Goal: Task Accomplishment & Management: Complete application form

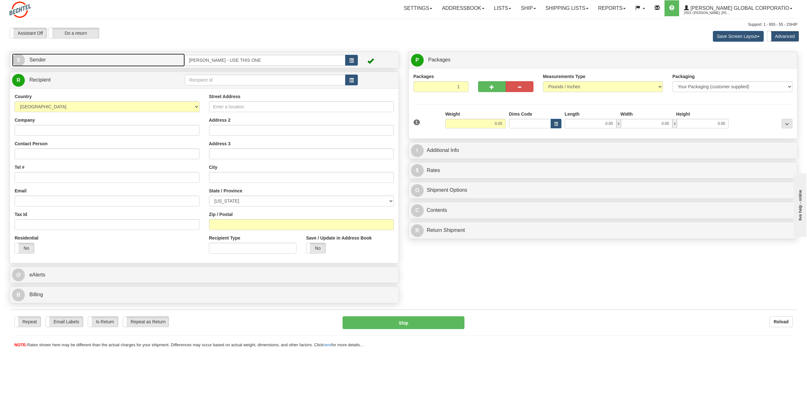
click at [18, 58] on span "S" at bounding box center [18, 60] width 13 height 13
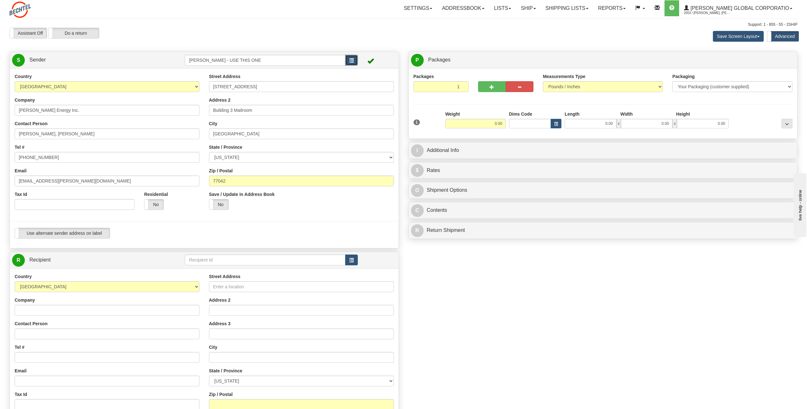
click at [351, 59] on span "button" at bounding box center [351, 61] width 4 height 4
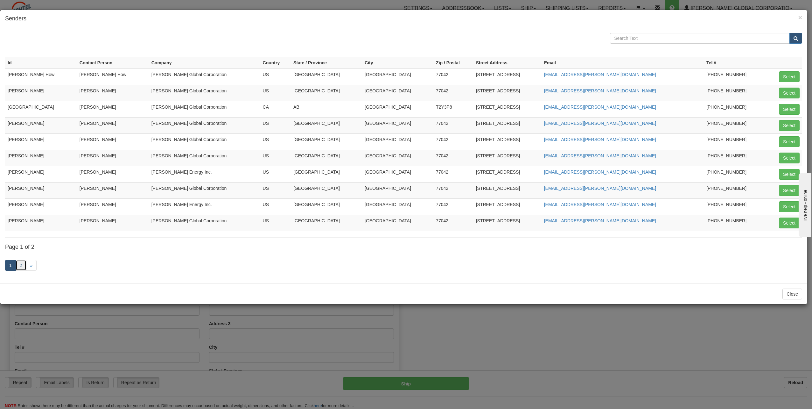
click at [23, 265] on link "2" at bounding box center [21, 265] width 11 height 11
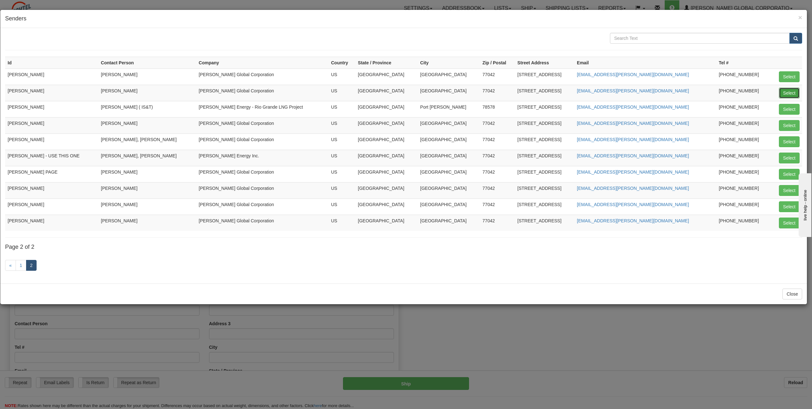
click at [790, 96] on button "Select" at bounding box center [789, 93] width 21 height 11
type input "PAT KADISH"
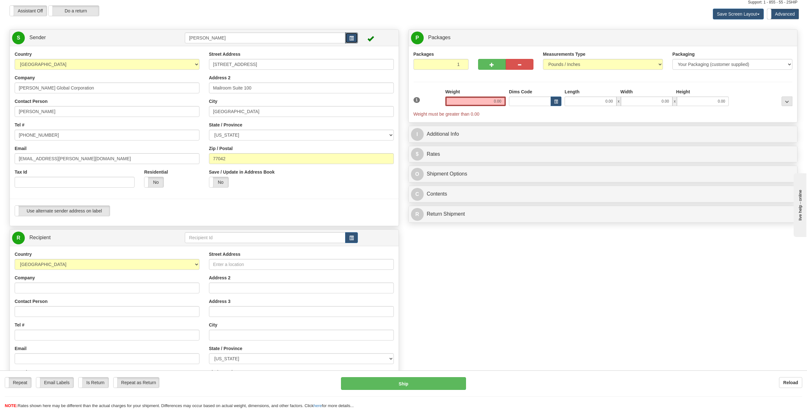
scroll to position [32, 0]
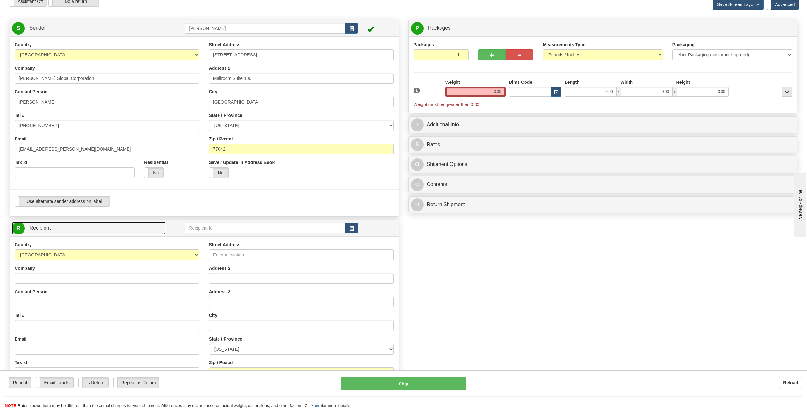
click at [22, 230] on span "R" at bounding box center [18, 228] width 13 height 13
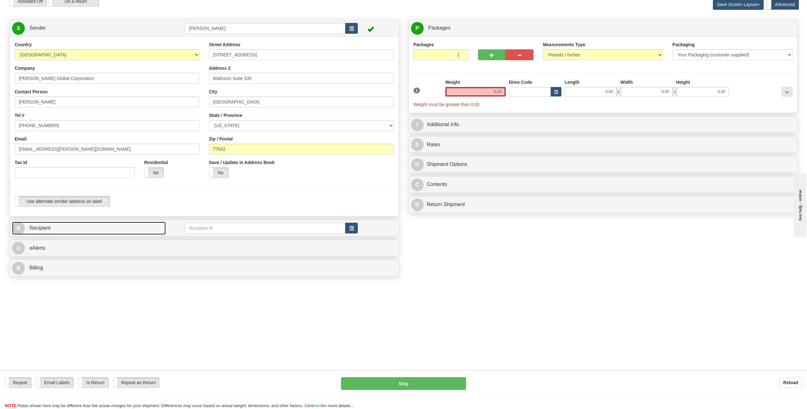
click at [24, 231] on span "R" at bounding box center [18, 228] width 13 height 13
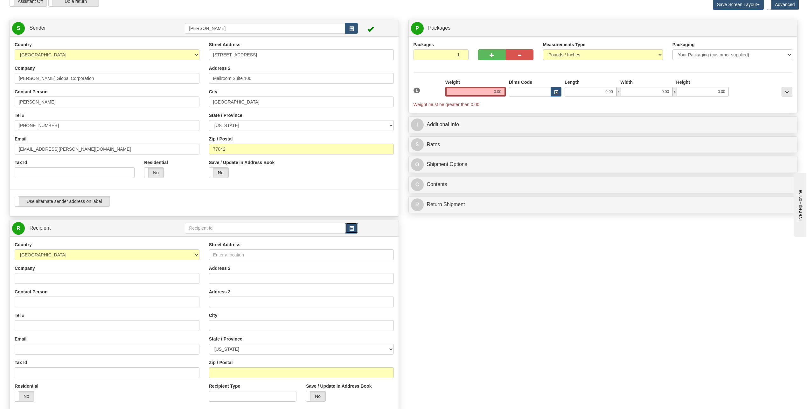
click at [355, 231] on button "button" at bounding box center [351, 227] width 13 height 11
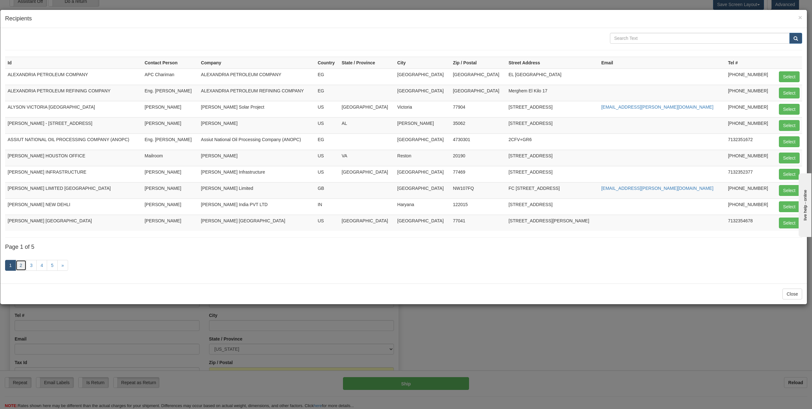
click at [23, 266] on link "2" at bounding box center [21, 265] width 11 height 11
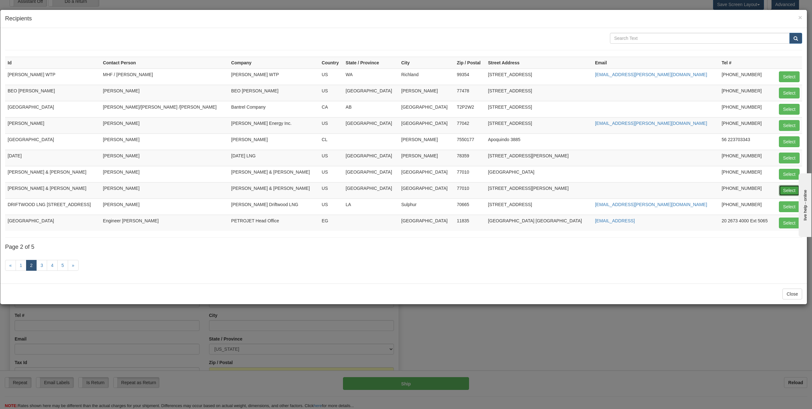
click at [786, 191] on button "Select" at bounding box center [789, 190] width 21 height 11
type input "CRAIN,CATON & JAMES"
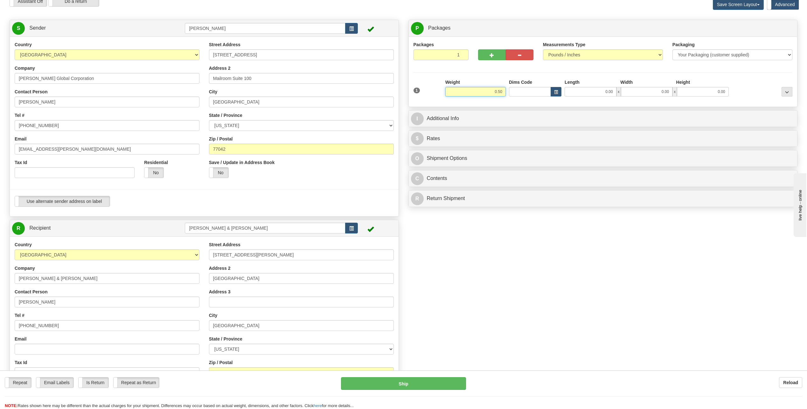
type input "0.50"
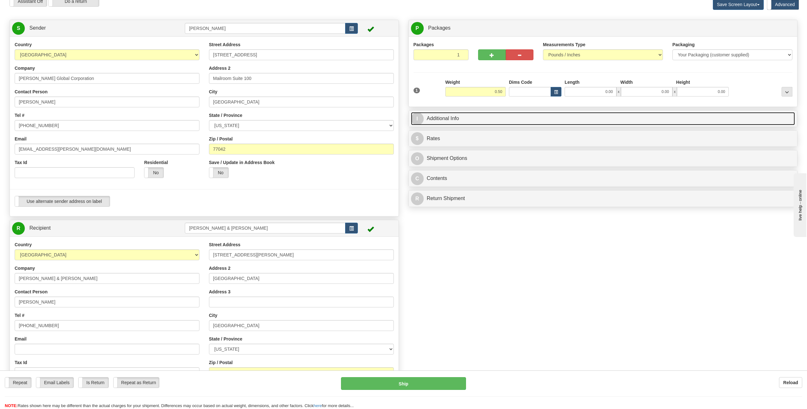
click at [418, 116] on span "I" at bounding box center [417, 118] width 13 height 13
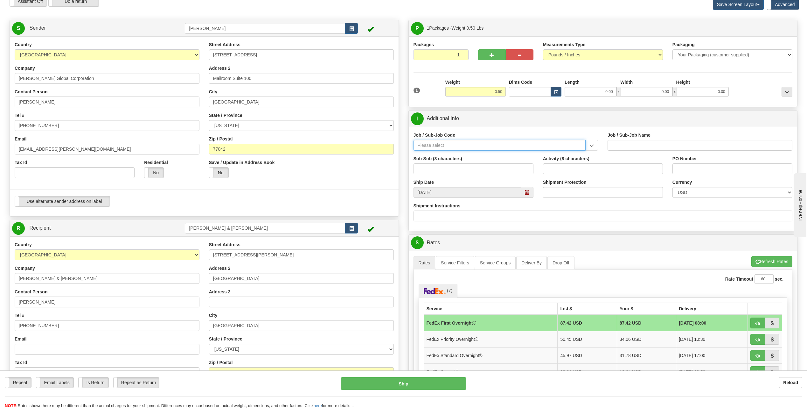
click at [443, 144] on input "Job / Sub-Job Code" at bounding box center [500, 145] width 172 height 11
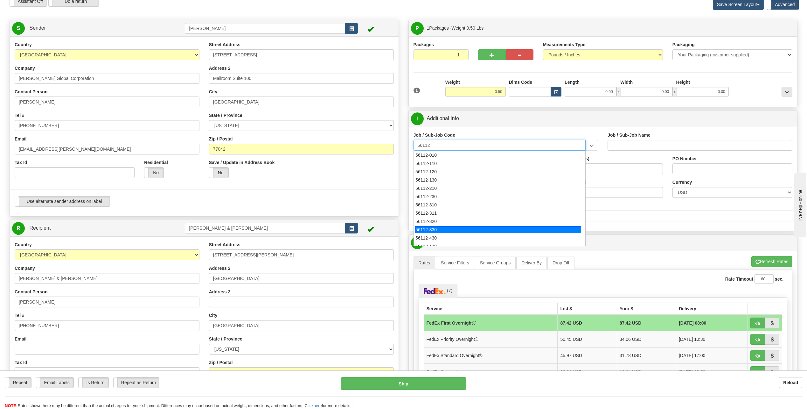
click at [435, 226] on div "56112-330" at bounding box center [498, 229] width 166 height 7
type input "56112-330"
type input "CITY WEST - TIER 3 - MAIL DISTRIBUTION SERVICES"
type input "56112-330"
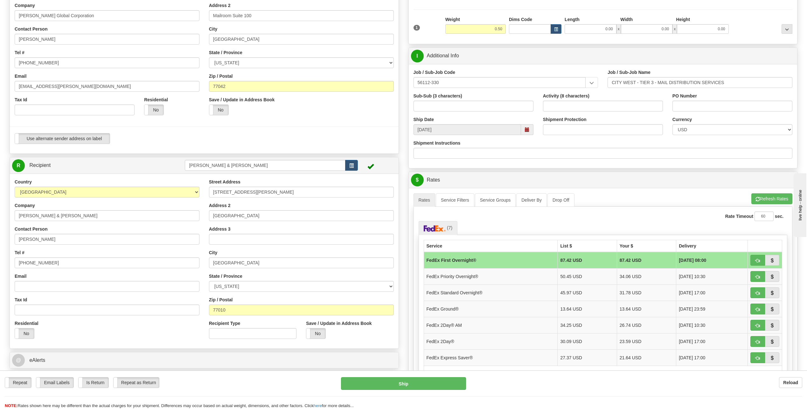
scroll to position [95, 0]
click at [760, 274] on button "button" at bounding box center [758, 275] width 15 height 11
type input "01"
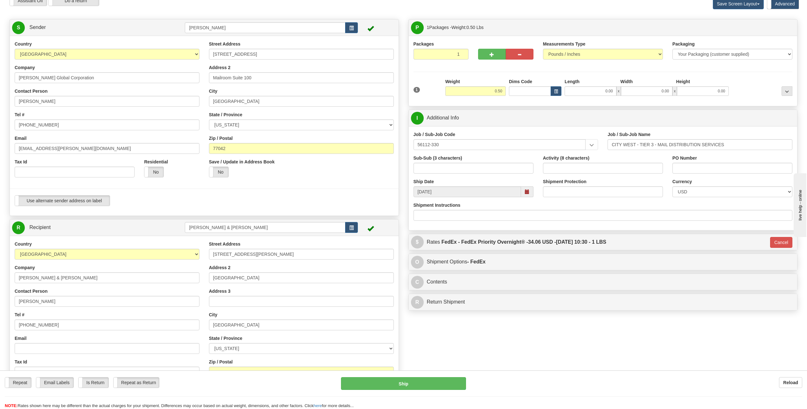
scroll to position [32, 0]
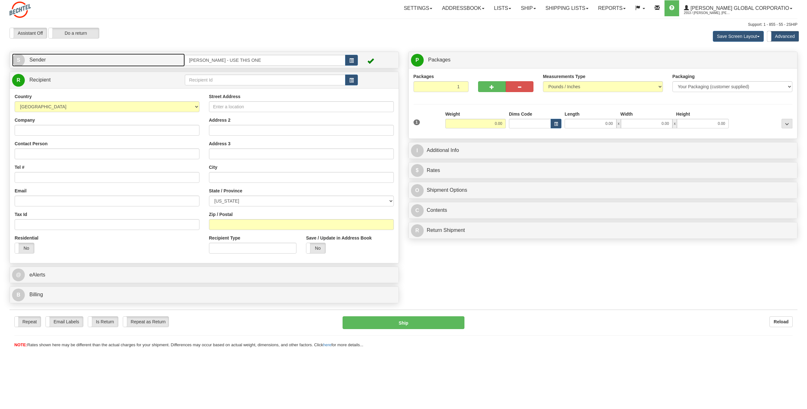
click at [16, 58] on span "S" at bounding box center [18, 60] width 13 height 13
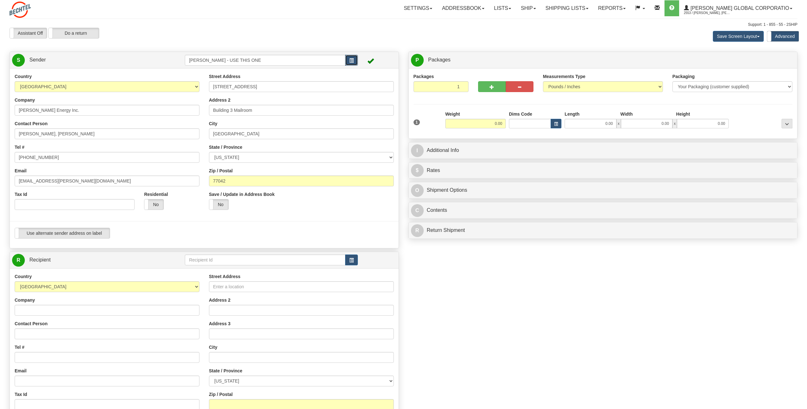
click at [351, 61] on span "button" at bounding box center [351, 61] width 4 height 4
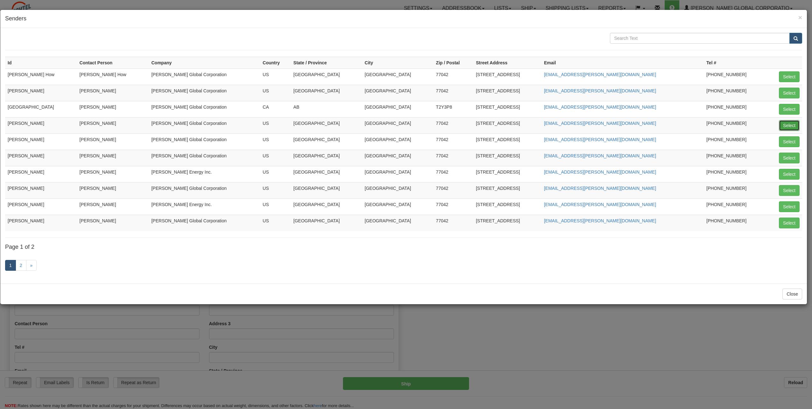
click at [792, 122] on button "Select" at bounding box center [789, 125] width 21 height 11
type input "CHARLIE NGUYEN"
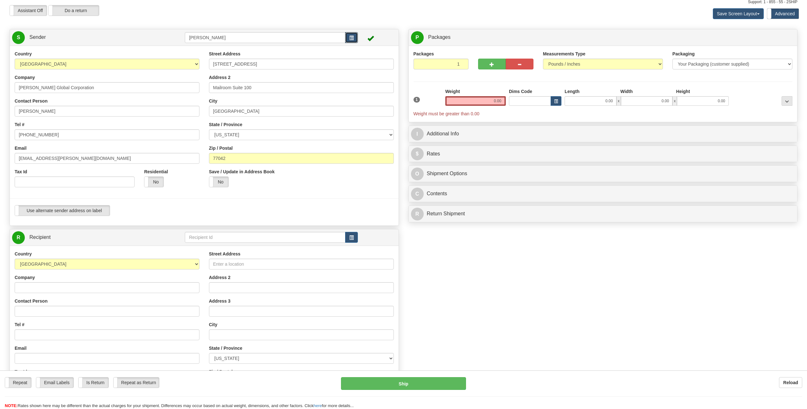
scroll to position [64, 0]
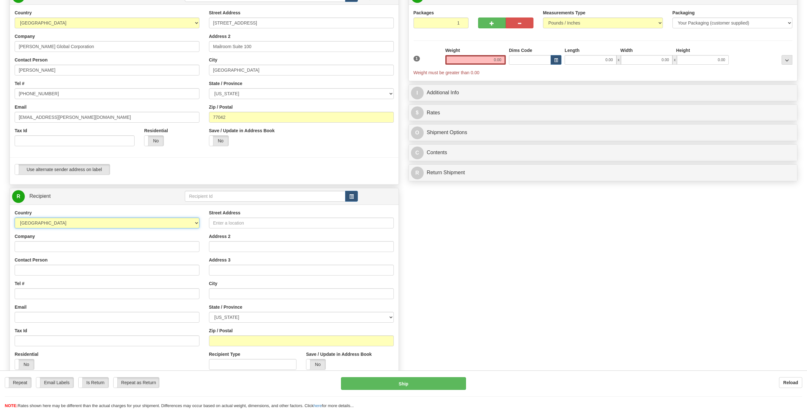
click at [196, 224] on select "AFGHANISTAN ALAND ISLANDS ALBANIA ALGERIA AMERICAN SAMOA ANDORRA ANGOLA ANGUILL…" at bounding box center [107, 222] width 185 height 11
click at [197, 220] on select "AFGHANISTAN ALAND ISLANDS ALBANIA ALGERIA AMERICAN SAMOA ANDORRA ANGOLA ANGUILL…" at bounding box center [107, 222] width 185 height 11
select select "CA"
click at [15, 217] on select "AFGHANISTAN ALAND ISLANDS ALBANIA ALGERIA AMERICAN SAMOA ANDORRA ANGOLA ANGUILL…" at bounding box center [107, 222] width 185 height 11
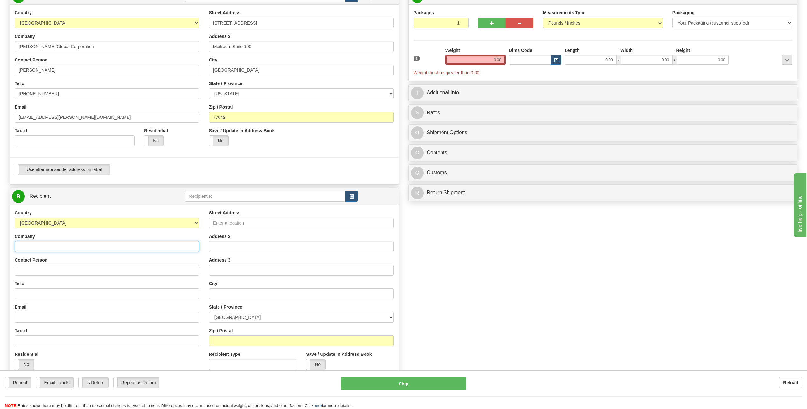
click at [35, 244] on input "Company" at bounding box center [107, 246] width 185 height 11
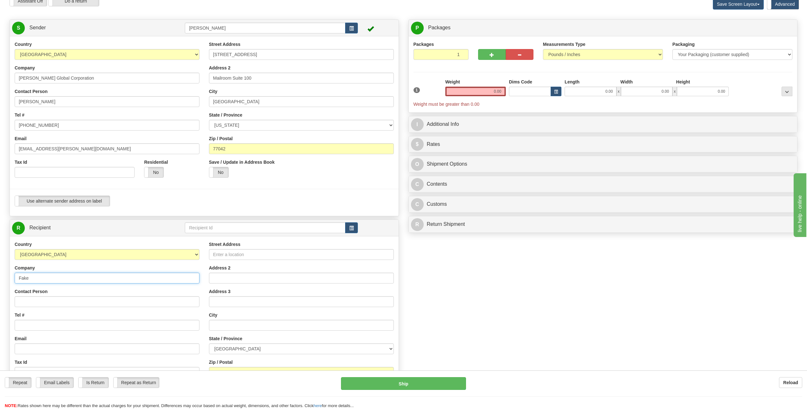
scroll to position [32, 0]
type input "Fake"
click at [41, 304] on input "Contact Person" at bounding box center [107, 301] width 185 height 11
drag, startPoint x: 62, startPoint y: 303, endPoint x: 48, endPoint y: 321, distance: 23.1
click at [62, 305] on input "Fake" at bounding box center [107, 301] width 185 height 11
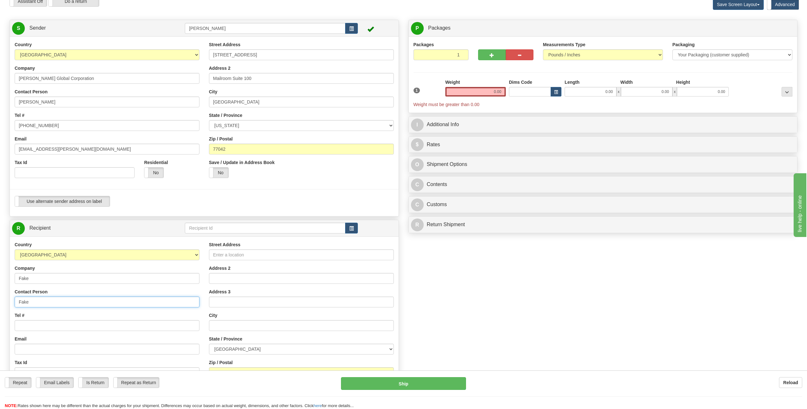
type input "Fake"
click at [46, 326] on input "Tel #" at bounding box center [107, 325] width 185 height 11
type input "713 235-1672"
click at [239, 251] on input "Street Address" at bounding box center [301, 254] width 185 height 11
type input "196 Rue Sycamore"
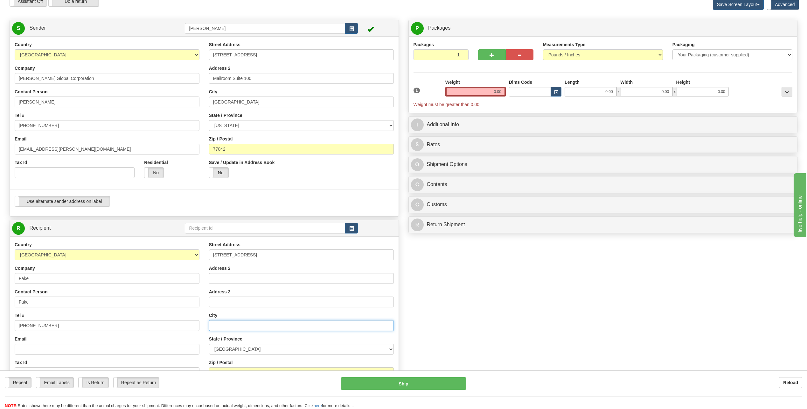
click at [227, 326] on input "text" at bounding box center [301, 325] width 185 height 11
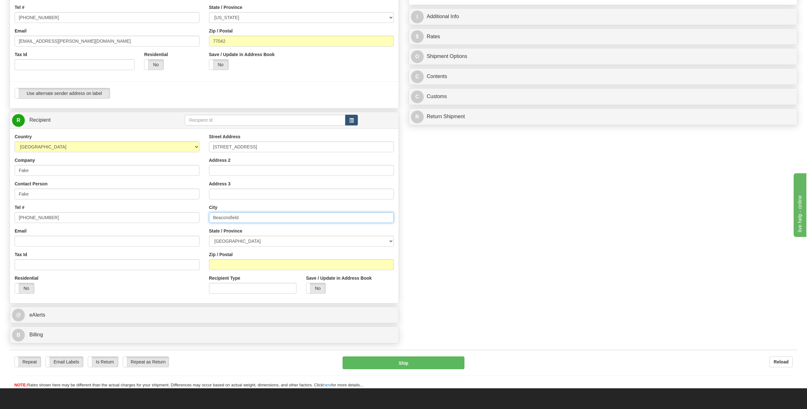
scroll to position [159, 0]
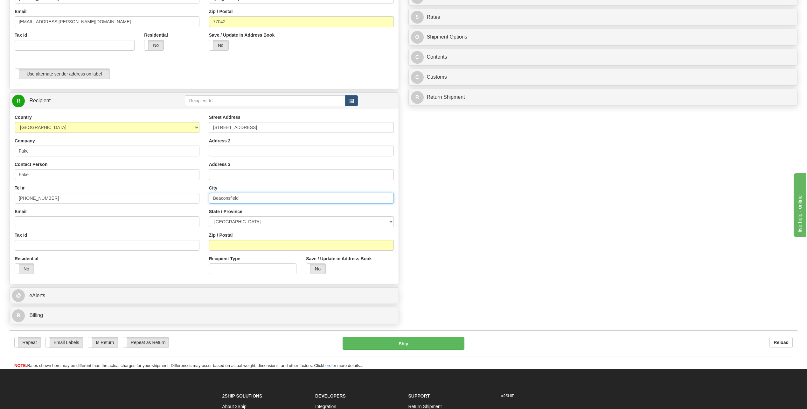
type input "Beaconsfield"
click at [390, 221] on select "ALBERTA BRITISH COLUMBIA MANITOBA NEW BRUNSWICK NEWFOUNDLAND NOVA SCOTIA NUNAVU…" at bounding box center [301, 221] width 185 height 11
select select "QC"
click at [209, 216] on select "ALBERTA BRITISH COLUMBIA MANITOBA NEW BRUNSWICK NEWFOUNDLAND NOVA SCOTIA NUNAVU…" at bounding box center [301, 221] width 185 height 11
click at [239, 247] on input "Zip / Postal" at bounding box center [301, 245] width 185 height 11
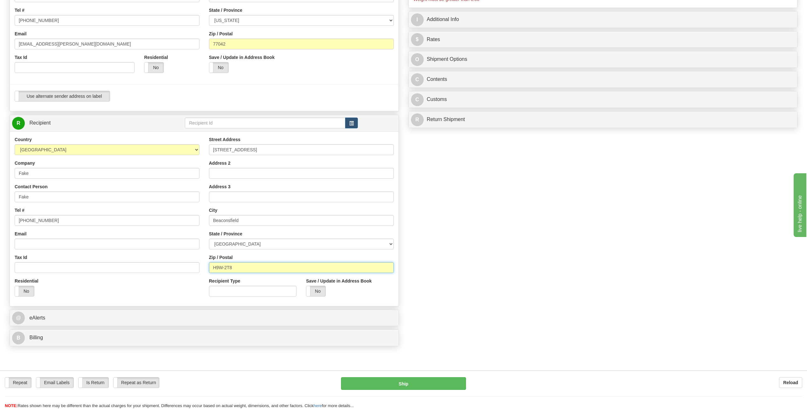
scroll to position [64, 0]
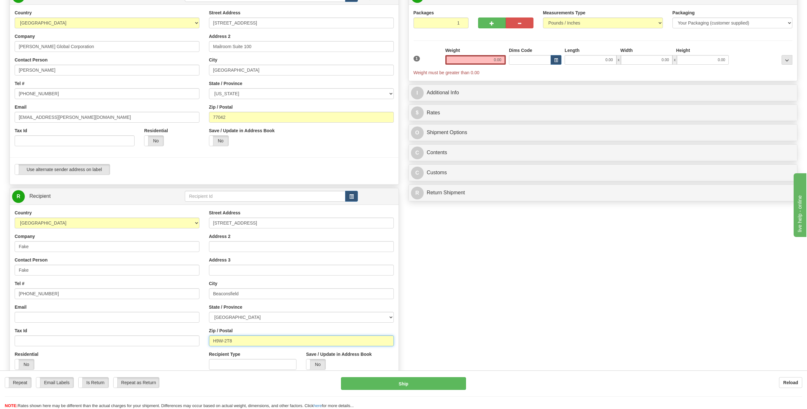
type input "H9W-2T8"
drag, startPoint x: 493, startPoint y: 58, endPoint x: 543, endPoint y: 52, distance: 50.3
click at [543, 52] on div "1 Weight 0.00 Dims Code 0.00" at bounding box center [603, 61] width 383 height 29
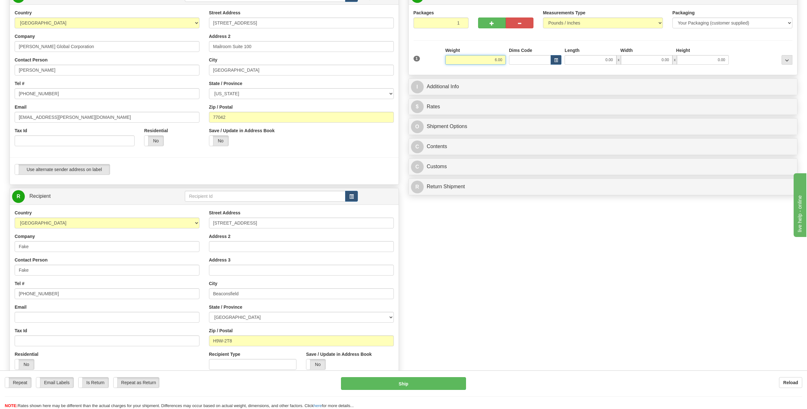
type input "6.00"
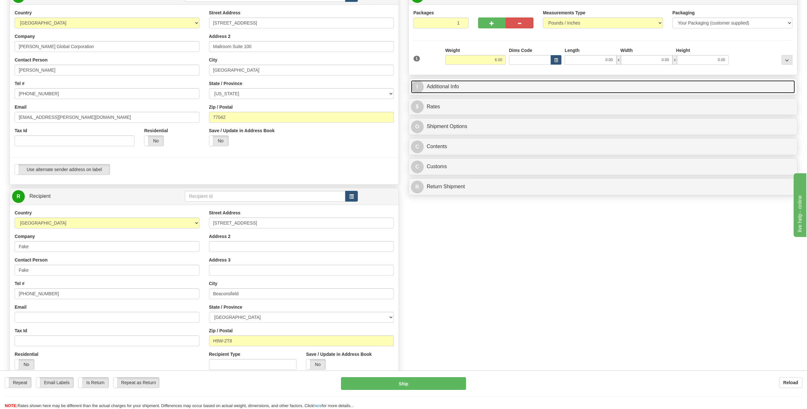
click at [418, 88] on span "I" at bounding box center [417, 87] width 13 height 13
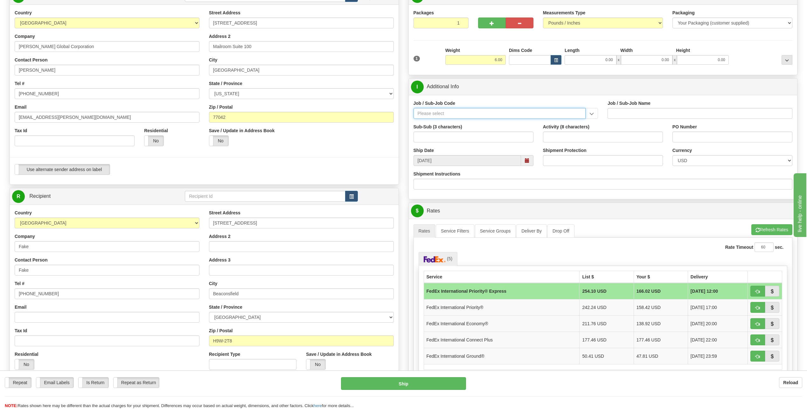
drag, startPoint x: 446, startPoint y: 113, endPoint x: 450, endPoint y: 111, distance: 4.6
click at [450, 115] on input "Job / Sub-Job Code" at bounding box center [500, 113] width 172 height 11
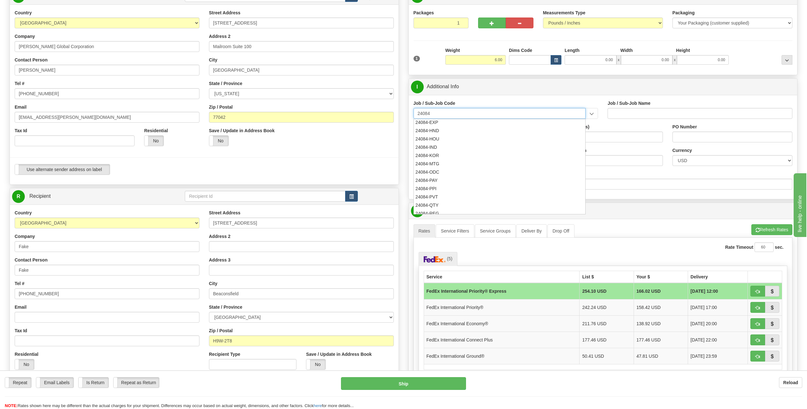
scroll to position [127, 0]
click at [435, 168] on div "24084-ODC" at bounding box center [498, 169] width 166 height 7
type input "24084-ODC"
type input "BSQE OPERATING RESULTS - NUCL. - MISCELLANEOUS ODC"
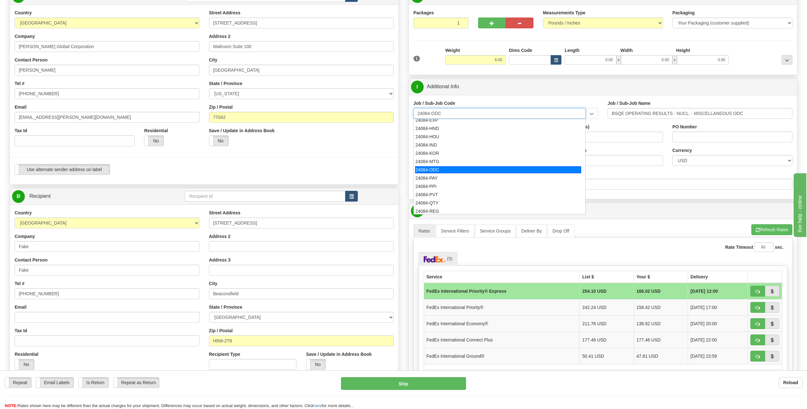
type input "24084-ODC"
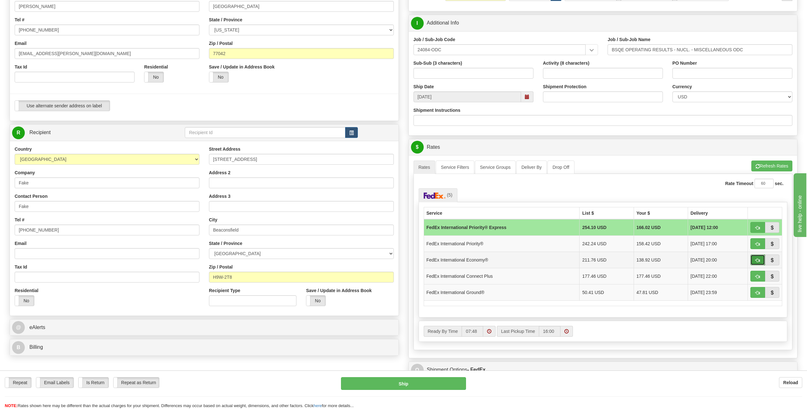
click at [754, 257] on button "button" at bounding box center [758, 259] width 15 height 11
type input "03"
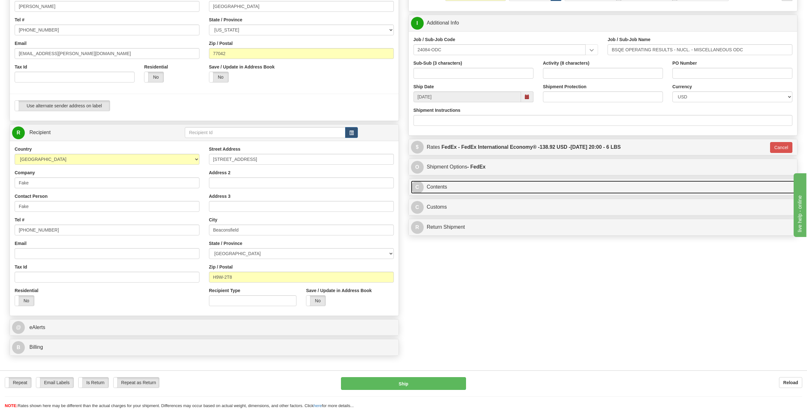
click at [421, 186] on span "C" at bounding box center [417, 187] width 13 height 13
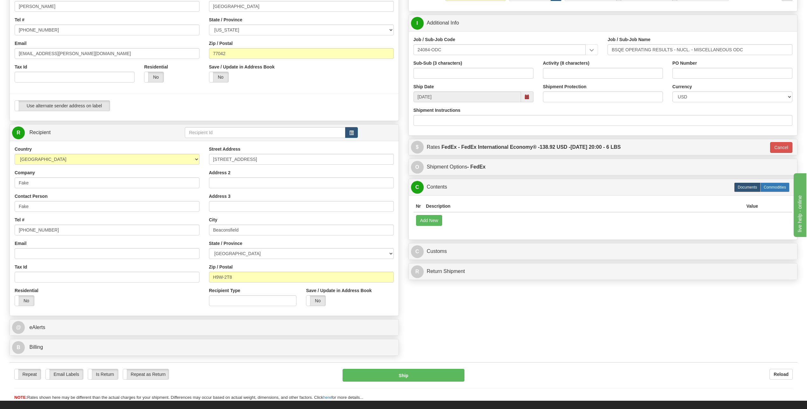
click at [779, 189] on label "Commodities" at bounding box center [775, 187] width 29 height 10
radio input "true"
click at [432, 221] on button "Add New" at bounding box center [429, 220] width 26 height 11
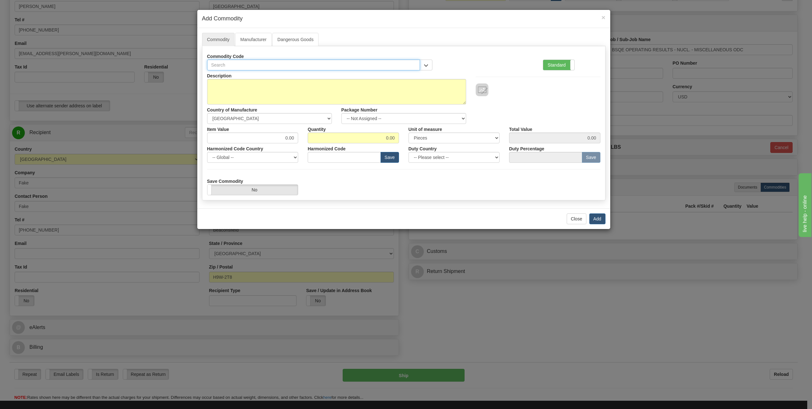
click at [246, 65] on input "text" at bounding box center [313, 65] width 213 height 11
click at [229, 66] on input "text" at bounding box center [313, 65] width 213 height 11
type input "84713020"
click at [268, 84] on textarea "Description" at bounding box center [336, 91] width 259 height 25
type textarea "Laptop /Assert rerturn"
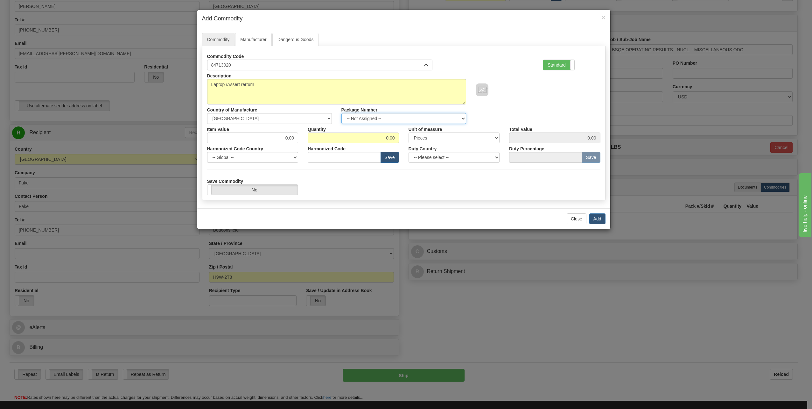
click at [461, 117] on select "-- Not Assigned -- Item 1" at bounding box center [403, 118] width 125 height 11
click at [419, 116] on select "-- Not Assigned -- Item 1" at bounding box center [403, 118] width 125 height 11
drag, startPoint x: 383, startPoint y: 137, endPoint x: 433, endPoint y: 145, distance: 50.4
click at [432, 145] on div "Description Laptop /Assert rerturn Country of Manufacture -- Unknown -- AFGHANI…" at bounding box center [403, 132] width 393 height 125
type input "1"
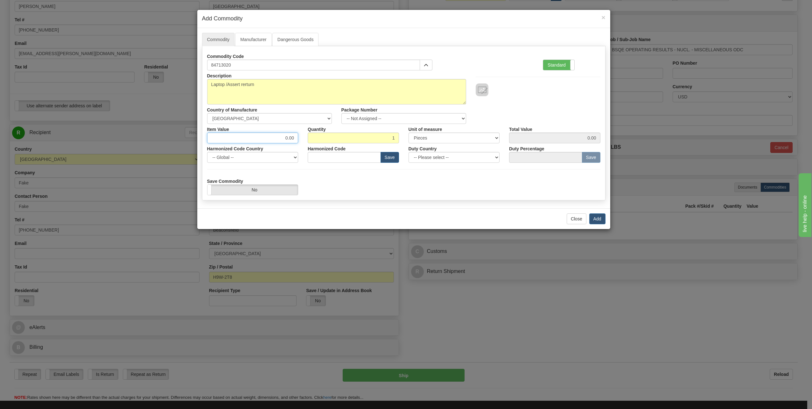
drag, startPoint x: 288, startPoint y: 141, endPoint x: 340, endPoint y: 143, distance: 51.9
click at [340, 143] on div "Item Value 0.00 Quantity 1 Unit of measure 3 Thousand Square Inches Adjustments…" at bounding box center [403, 133] width 403 height 19
type input "600"
type input "600.00"
click at [495, 155] on select "-- Please select -- AFGHANISTAN ALAND ISLANDS ALBANIA ALGERIA AMERICAN SAMOA AN…" at bounding box center [454, 157] width 91 height 11
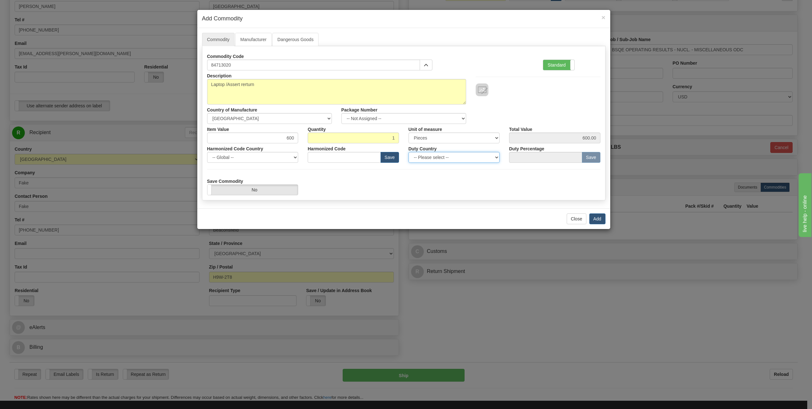
select select "US"
click at [409, 152] on select "-- Please select -- AFGHANISTAN ALAND ISLANDS ALBANIA ALGERIA AMERICAN SAMOA AN…" at bounding box center [454, 157] width 91 height 11
click at [598, 216] on button "Add" at bounding box center [597, 218] width 16 height 11
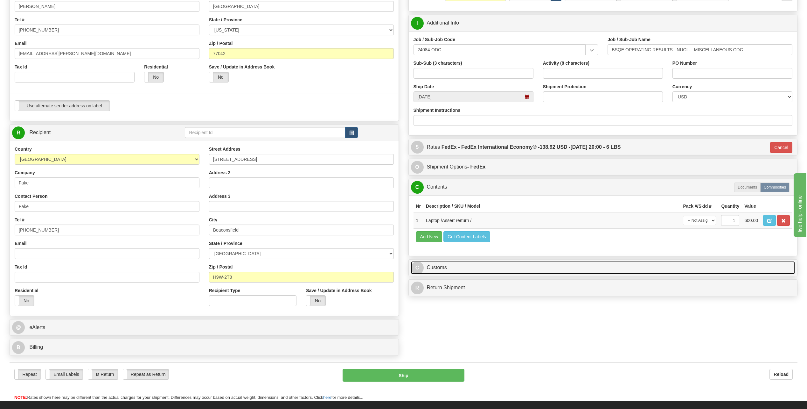
click at [421, 268] on span "C" at bounding box center [417, 267] width 13 height 13
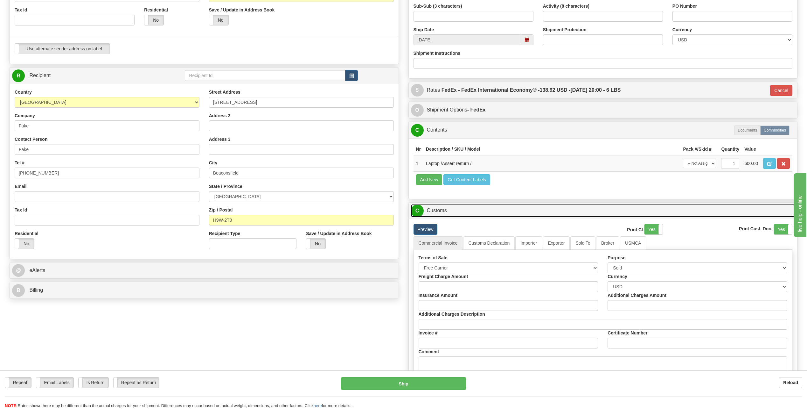
scroll to position [191, 0]
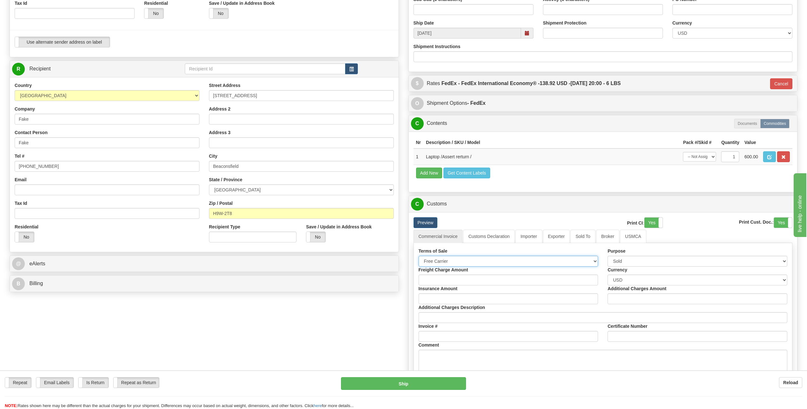
click at [598, 260] on select "Free Carrier Free On Board Ex Works Delivered Duty Unpaid Delivered Duty Paid C…" at bounding box center [509, 261] width 180 height 11
select select "6"
click at [419, 256] on select "Free Carrier Free On Board Ex Works Delivered Duty Unpaid Delivered Duty Paid C…" at bounding box center [509, 261] width 180 height 11
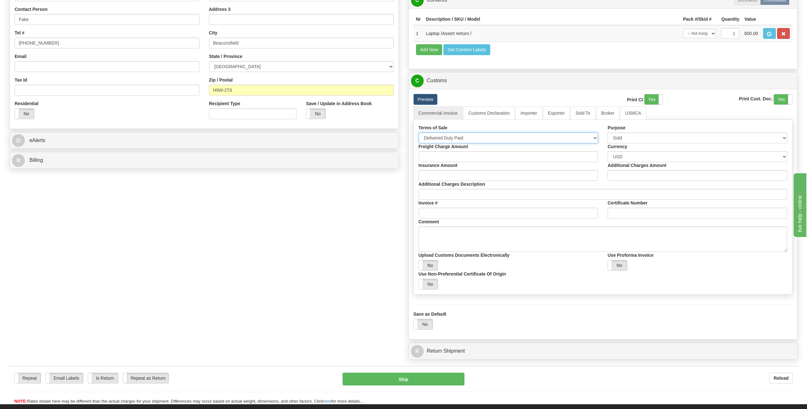
scroll to position [318, 0]
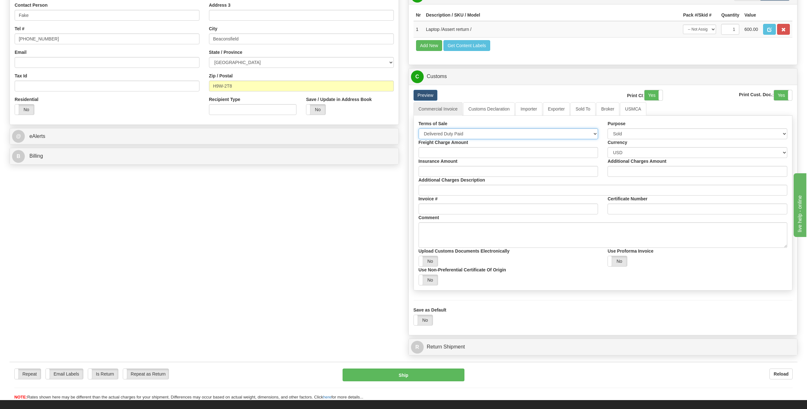
click at [592, 134] on select "Free Carrier Free On Board Ex Works Delivered Duty Unpaid Delivered Duty Paid C…" at bounding box center [509, 133] width 180 height 11
click at [419, 128] on select "Free Carrier Free On Board Ex Works Delivered Duty Unpaid Delivered Duty Paid C…" at bounding box center [509, 133] width 180 height 11
click at [597, 133] on select "Free Carrier Free On Board Ex Works Delivered Duty Unpaid Delivered Duty Paid C…" at bounding box center [509, 133] width 180 height 11
click at [782, 133] on select "Sold Not Sold Gift Sample Repair and Return Personal Effects Merchandise Danger…" at bounding box center [698, 133] width 180 height 11
select select "2"
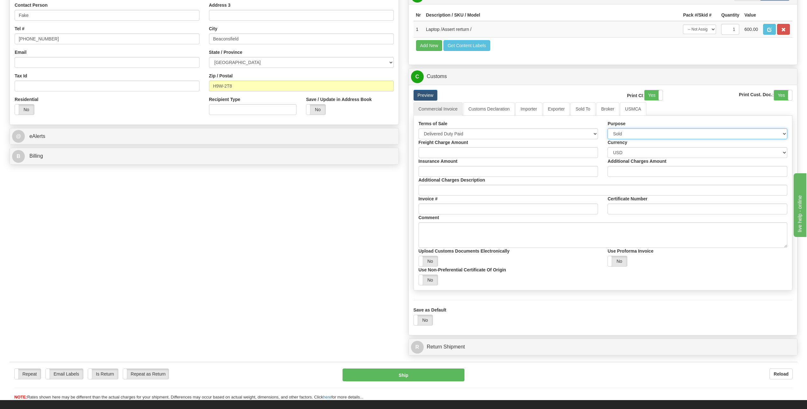
click at [608, 128] on select "Sold Not Sold Gift Sample Repair and Return Personal Effects Merchandise Danger…" at bounding box center [698, 133] width 180 height 11
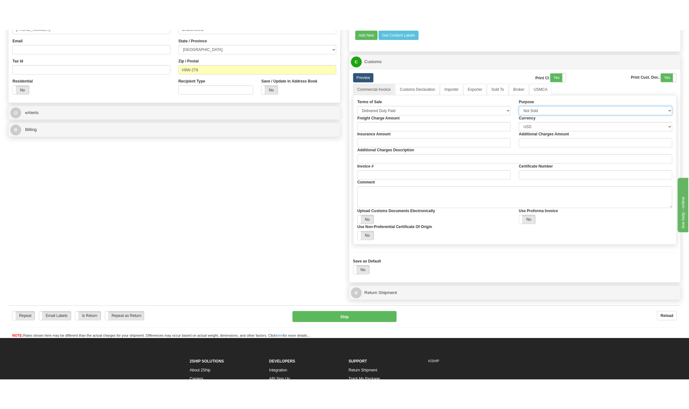
scroll to position [382, 0]
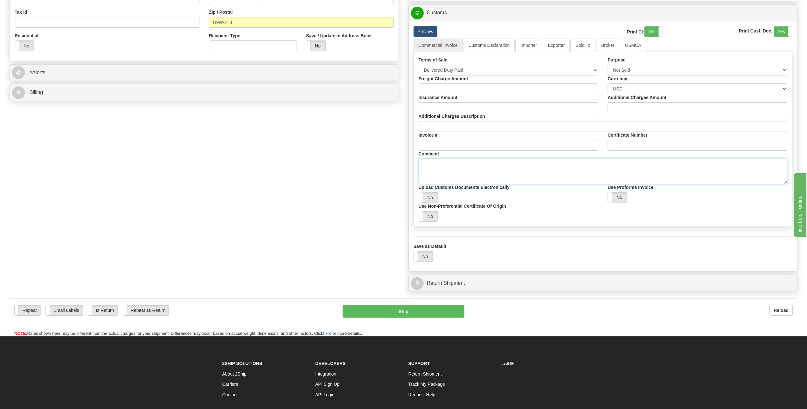
drag, startPoint x: 463, startPoint y: 167, endPoint x: 471, endPoint y: 173, distance: 10.9
click at [463, 167] on textarea "Comment" at bounding box center [603, 170] width 369 height 25
type textarea "Not for resale laptop employee asset"
click at [436, 308] on button "Ship" at bounding box center [404, 311] width 122 height 13
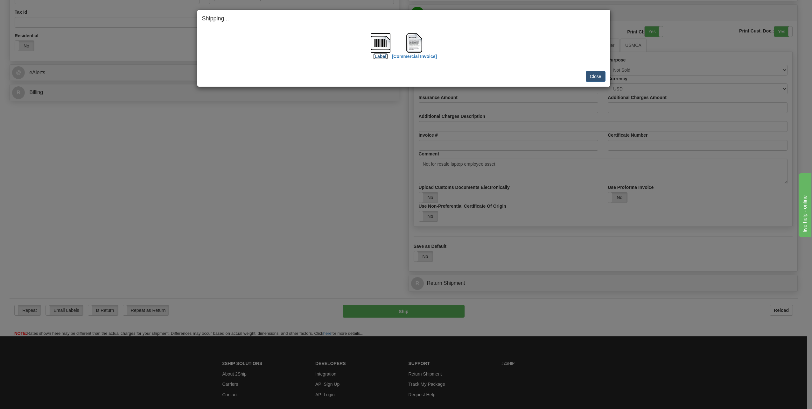
click at [387, 40] on img at bounding box center [380, 43] width 20 height 20
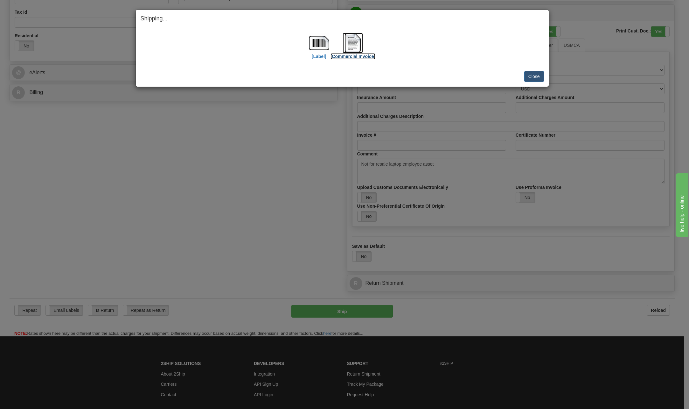
click at [359, 44] on img at bounding box center [353, 43] width 20 height 20
click at [535, 75] on button "Close" at bounding box center [534, 76] width 20 height 11
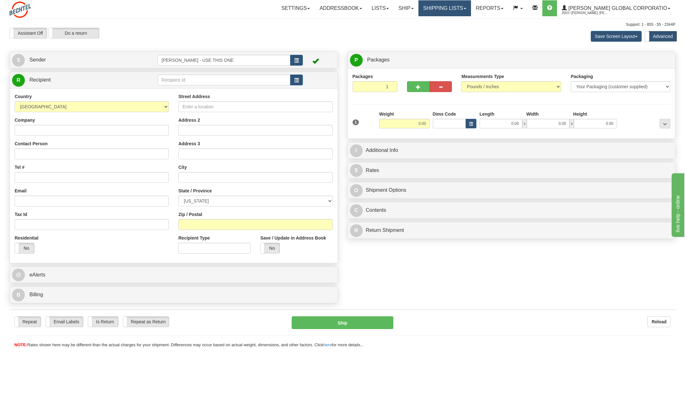
click at [471, 9] on link "Shipping lists" at bounding box center [444, 8] width 53 height 16
click at [452, 21] on span "Current Shipments" at bounding box center [433, 22] width 37 height 5
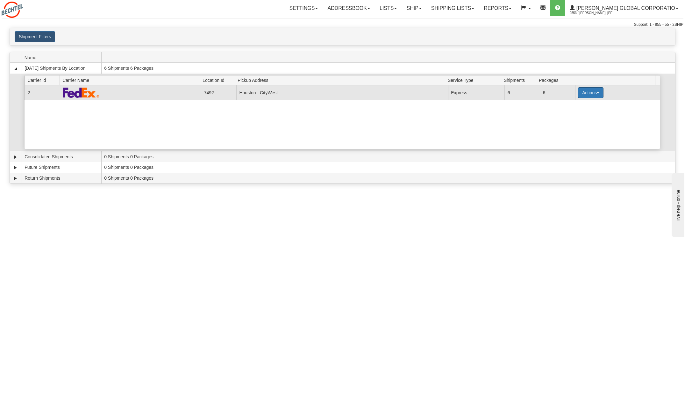
click at [595, 92] on button "Actions" at bounding box center [590, 92] width 25 height 11
click at [564, 104] on span "Details" at bounding box center [566, 104] width 17 height 4
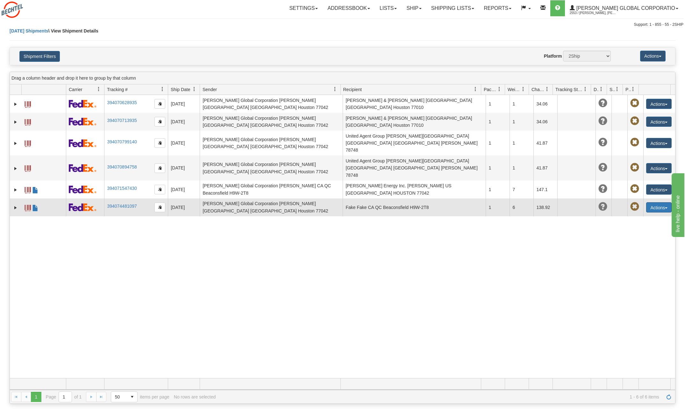
click at [664, 202] on button "Actions" at bounding box center [658, 207] width 25 height 10
click at [639, 240] on link "Delete" at bounding box center [645, 244] width 51 height 8
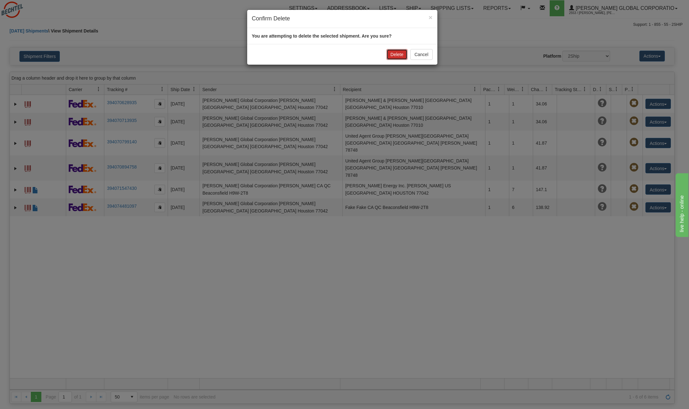
click at [397, 55] on button "Delete" at bounding box center [397, 54] width 21 height 11
